Goal: Find specific page/section: Find specific page/section

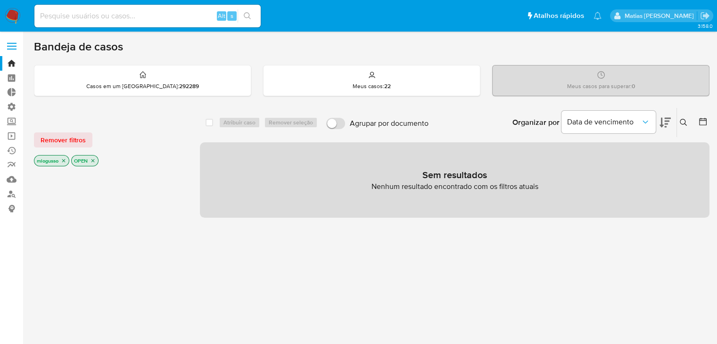
click at [66, 161] on icon "close-filter" at bounding box center [63, 160] width 3 height 3
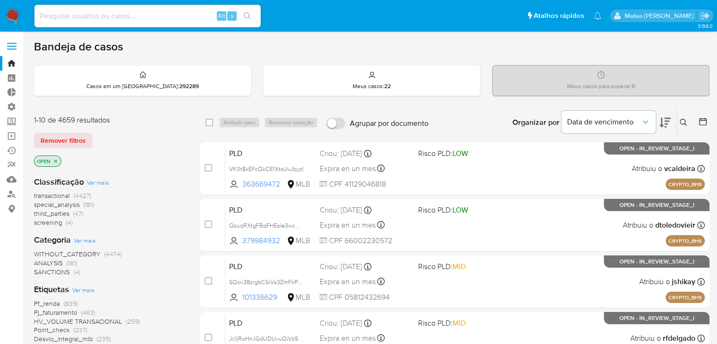
click at [77, 17] on input at bounding box center [147, 16] width 226 height 12
paste input "2004968438"
type input "2004968438"
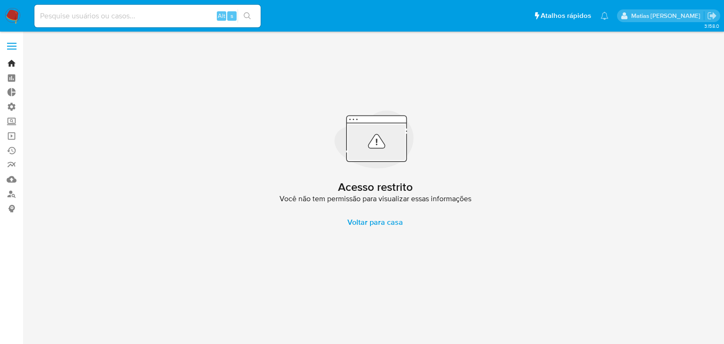
click at [16, 61] on link "Bandeja" at bounding box center [56, 63] width 112 height 15
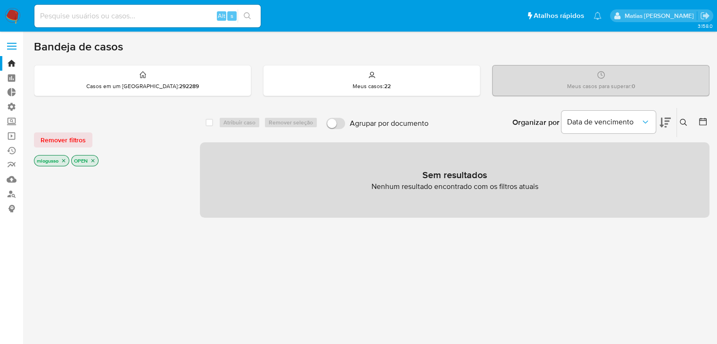
click at [64, 159] on icon "close-filter" at bounding box center [64, 161] width 6 height 6
